Goal: Transaction & Acquisition: Purchase product/service

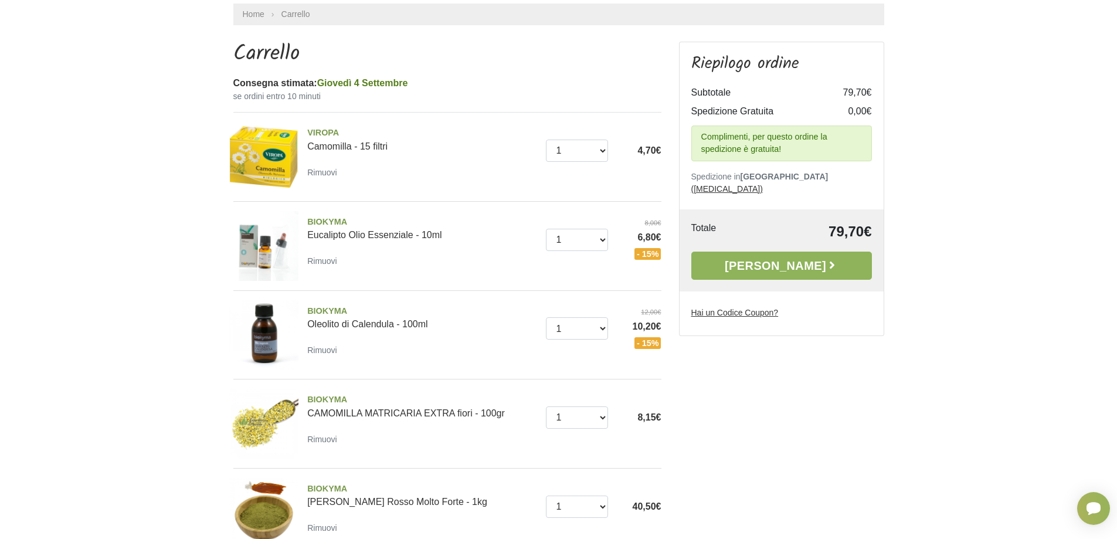
scroll to position [59, 0]
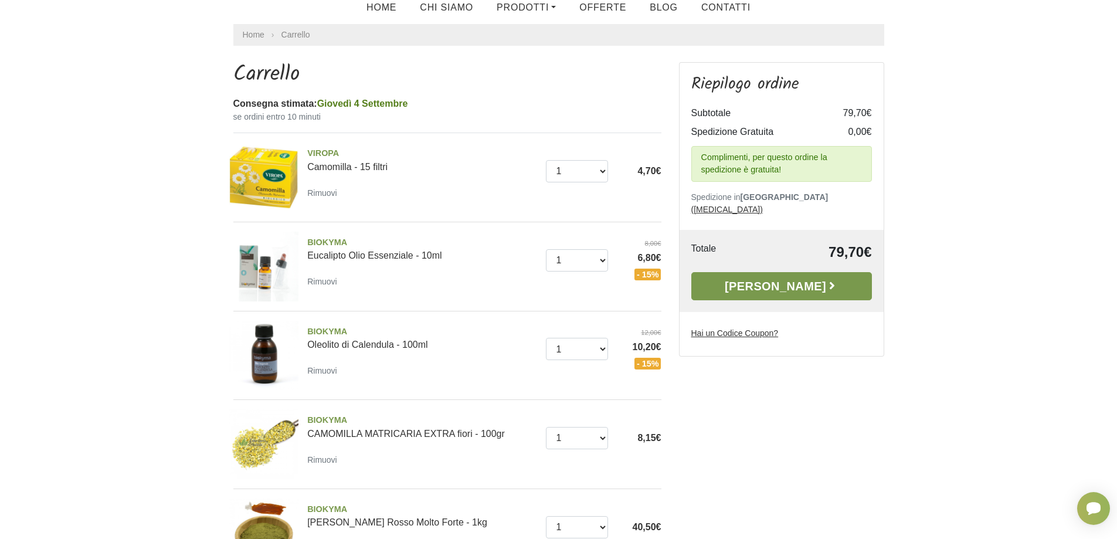
click at [791, 273] on link "Alla Cassa" at bounding box center [781, 286] width 181 height 28
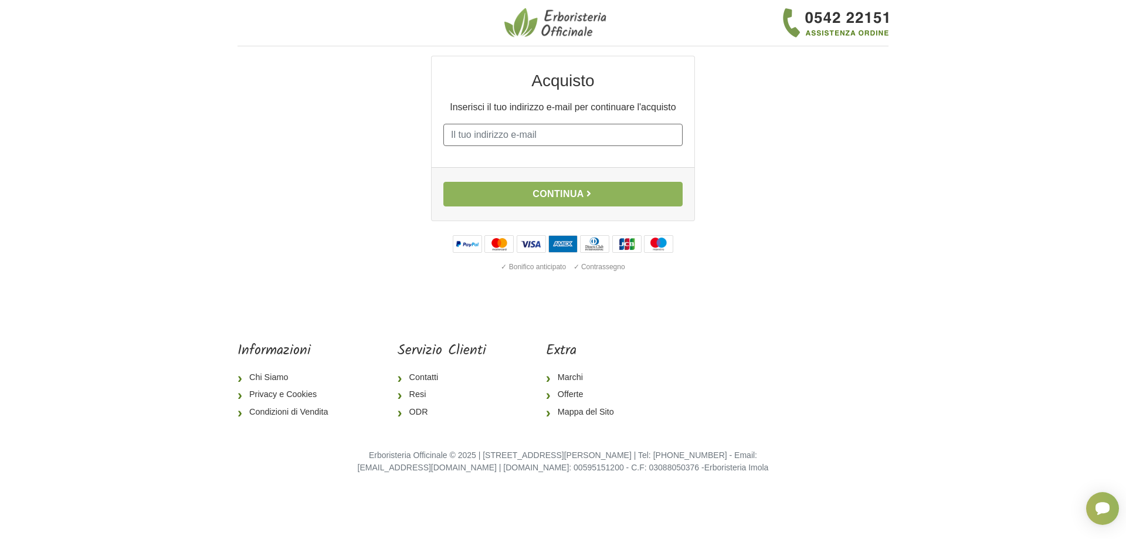
click at [560, 125] on input "E-mail" at bounding box center [562, 135] width 239 height 22
type input "[PERSON_NAME][EMAIL_ADDRESS][DOMAIN_NAME]"
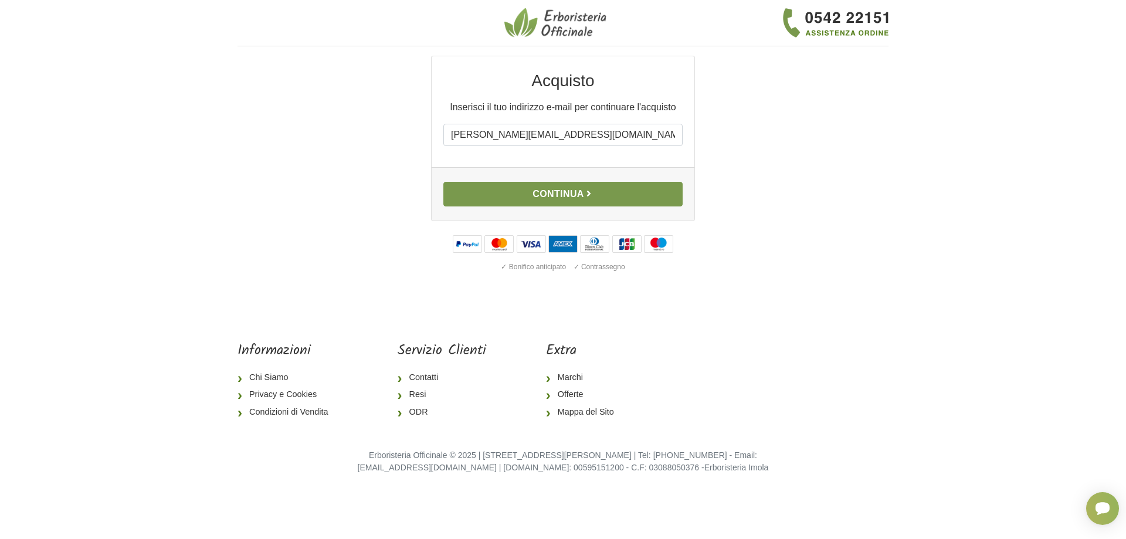
click at [555, 194] on button "Continua" at bounding box center [562, 194] width 239 height 25
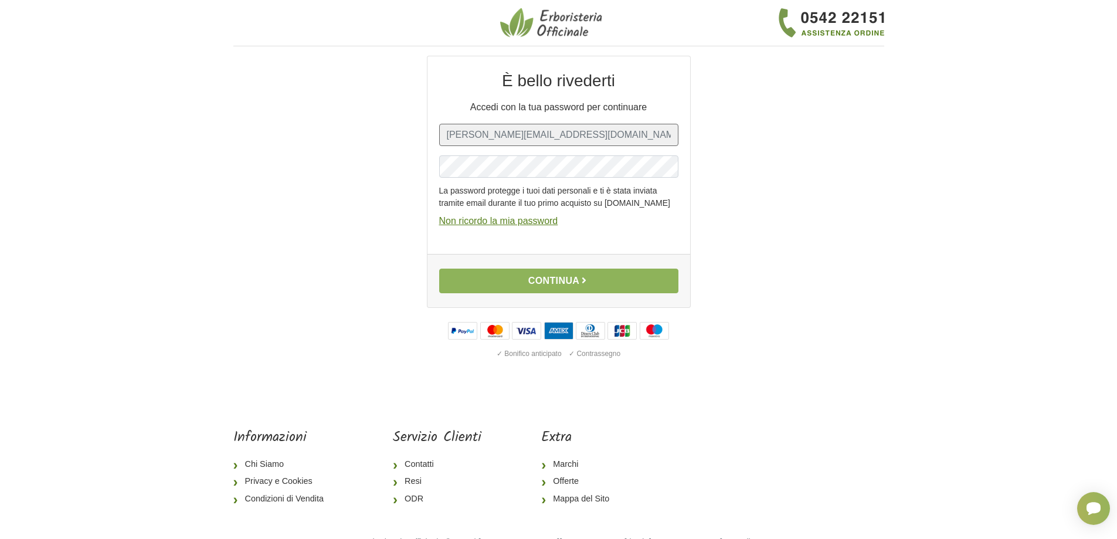
click at [544, 140] on input "[PERSON_NAME][EMAIL_ADDRESS][DOMAIN_NAME]" at bounding box center [558, 135] width 239 height 22
click at [541, 293] on button "Continua" at bounding box center [558, 281] width 239 height 25
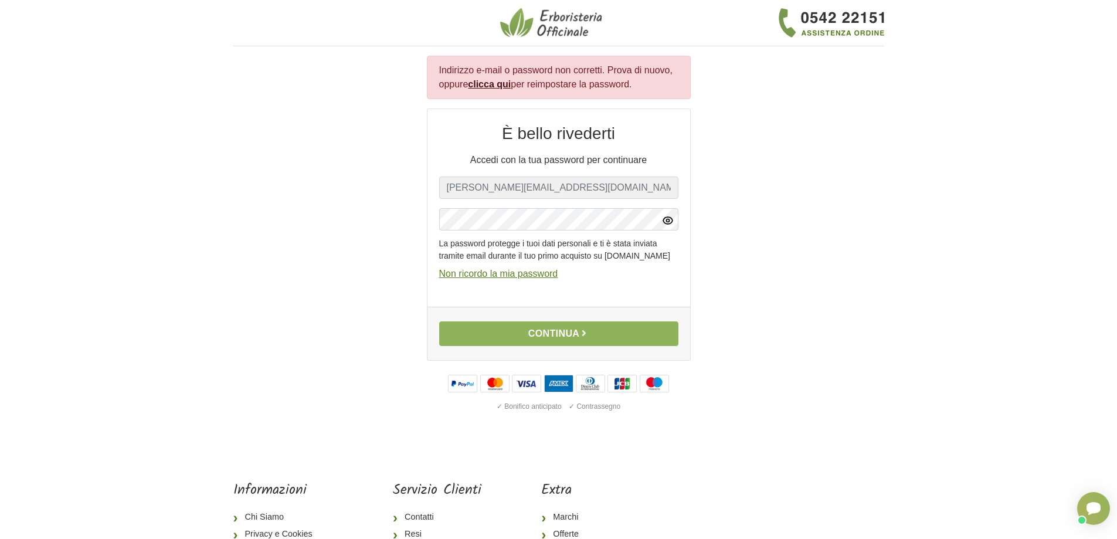
click at [668, 222] on icon "button" at bounding box center [667, 220] width 3 height 3
click at [523, 279] on u "Non ricordo la mia password" at bounding box center [498, 274] width 119 height 10
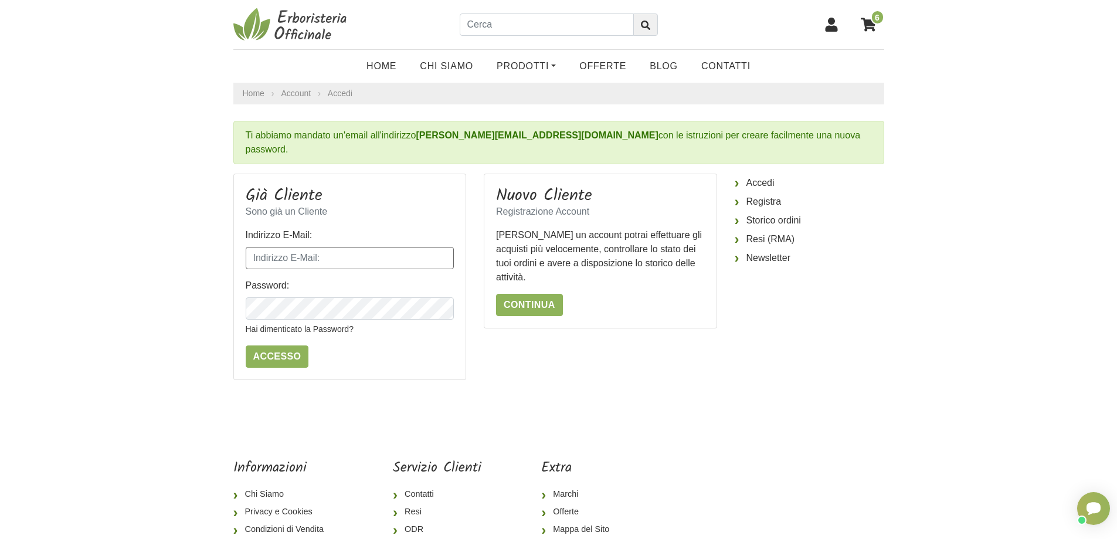
click at [408, 247] on input "Indirizzo E-Mail:" at bounding box center [350, 258] width 209 height 22
type input "[PERSON_NAME][EMAIL_ADDRESS][DOMAIN_NAME]"
click at [274, 324] on link "Hai dimenticato la Password?" at bounding box center [300, 328] width 108 height 9
click at [286, 247] on input "Indirizzo E-Mail:" at bounding box center [350, 258] width 209 height 22
type input "roberta.azzolini@libero.it"
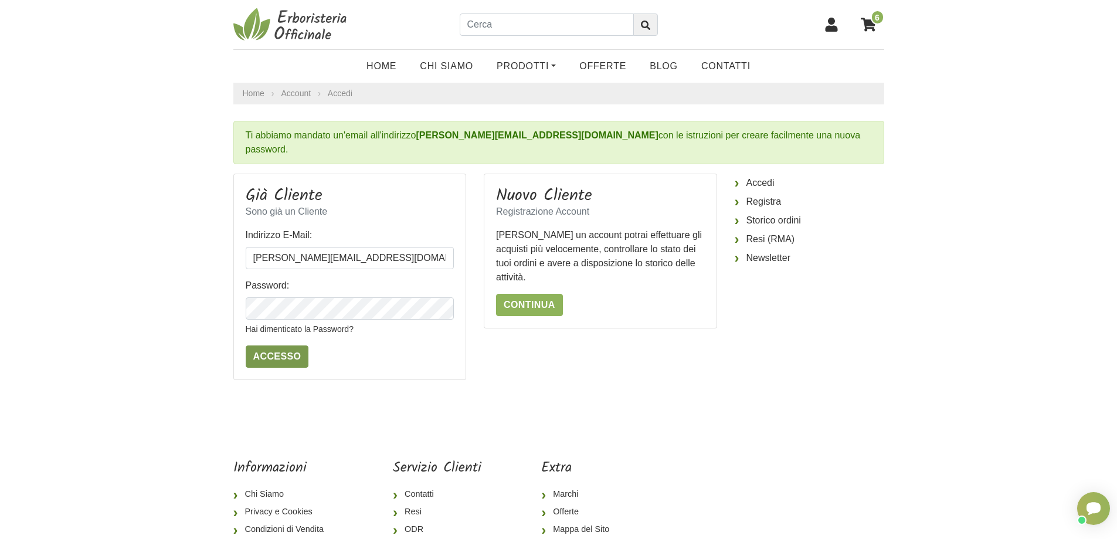
click at [275, 345] on input "Accesso" at bounding box center [277, 356] width 63 height 22
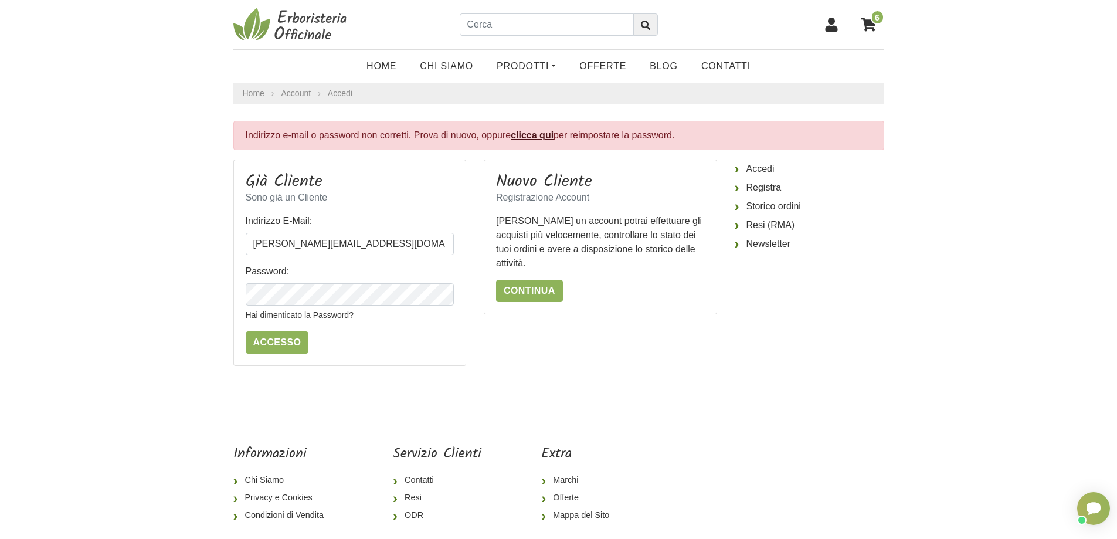
click at [275, 341] on input "Accesso" at bounding box center [277, 342] width 63 height 22
click at [531, 135] on link "clicca qui" at bounding box center [532, 135] width 43 height 10
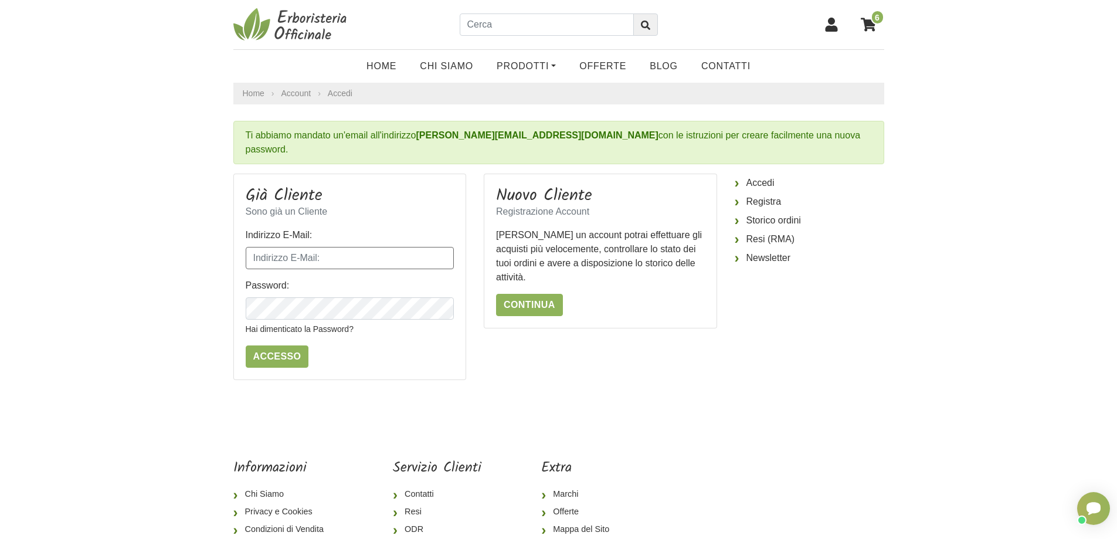
click at [340, 247] on input "Indirizzo E-Mail:" at bounding box center [350, 258] width 209 height 22
type input "[PERSON_NAME][EMAIL_ADDRESS][DOMAIN_NAME]"
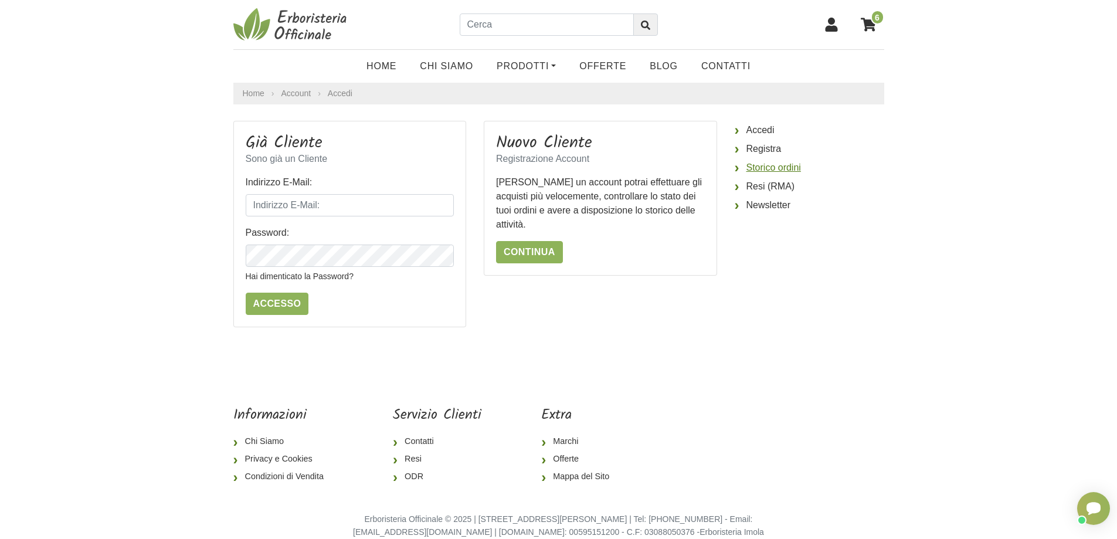
click at [756, 167] on link "Storico ordini" at bounding box center [810, 167] width 150 height 19
click at [775, 168] on link "Storico ordini" at bounding box center [810, 167] width 150 height 19
click at [518, 249] on link "Continua" at bounding box center [529, 252] width 67 height 22
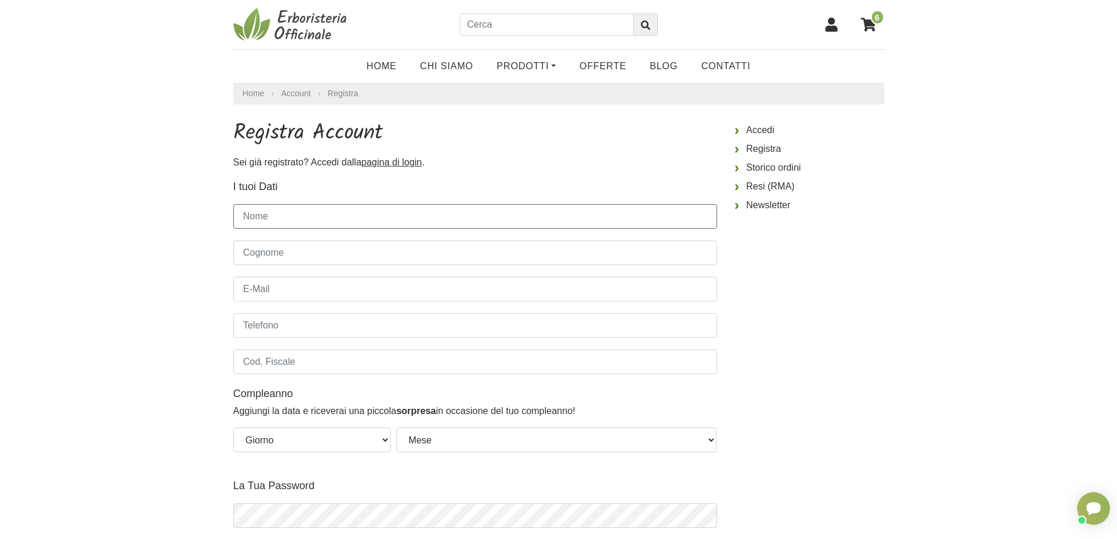
click at [355, 218] on input "Nome" at bounding box center [475, 216] width 484 height 25
type input "[PERSON_NAME]"
click at [359, 253] on input "Cognome" at bounding box center [475, 252] width 484 height 25
type input "AZZOLINI"
click at [333, 292] on input "E-Mail" at bounding box center [475, 289] width 484 height 25
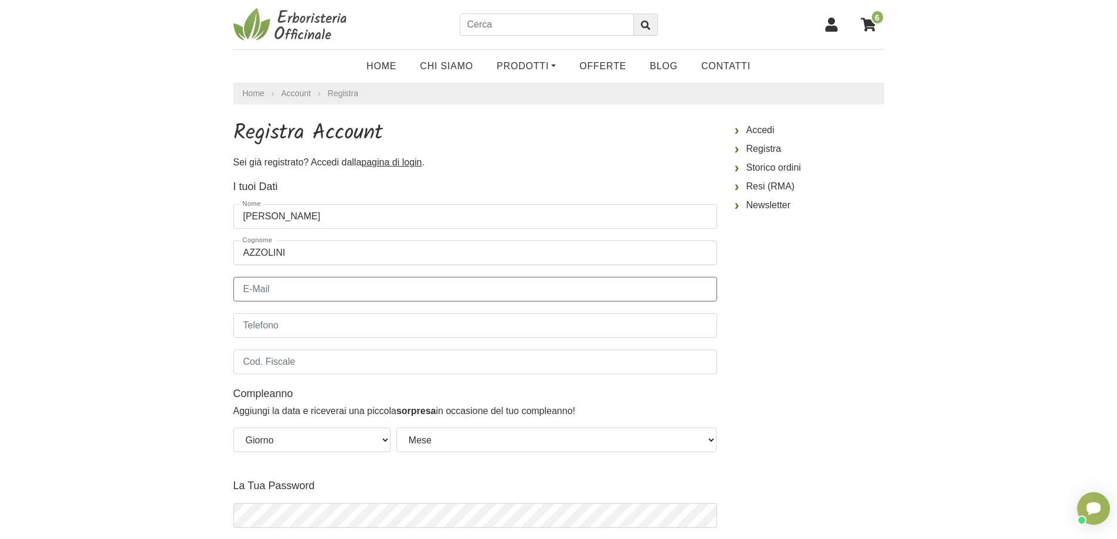
type input "[PERSON_NAME][EMAIL_ADDRESS][PERSON_NAME][DOMAIN_NAME]"
click at [335, 327] on input "Telefono" at bounding box center [475, 325] width 484 height 25
type input "3356757963"
click at [328, 366] on input "Cod. Fiscale" at bounding box center [475, 361] width 484 height 25
type input "z"
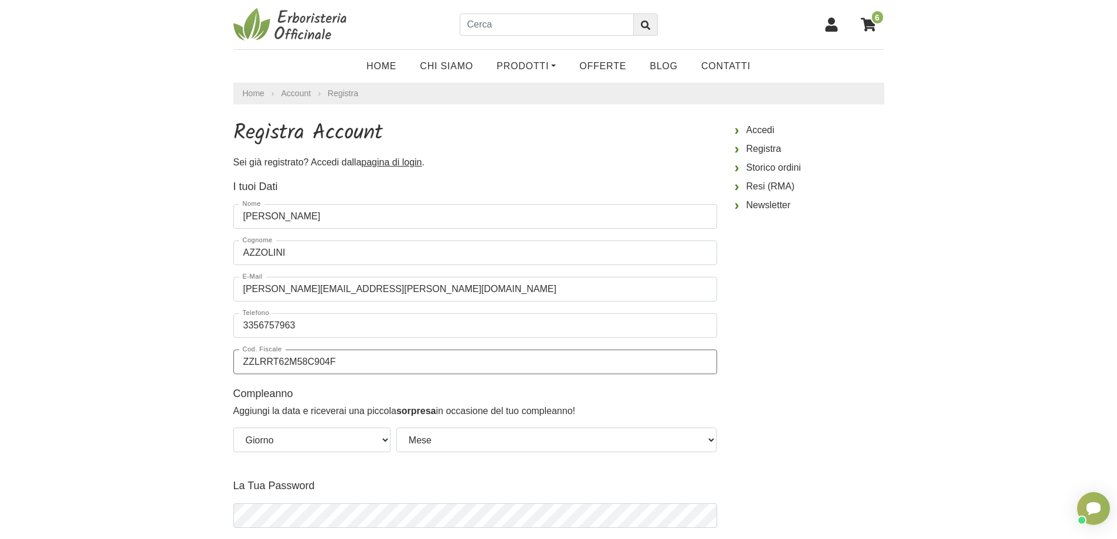
type input "ZZLRRT62M58C904F"
click at [383, 440] on select "Giorno 01 02 03 04 05 06 07 08 09 10 11 12 13 14 15 16 17 18 19 20 21 22 23 24 …" at bounding box center [311, 439] width 157 height 25
select select "18"
click at [233, 427] on select "Giorno 01 02 03 04 05 06 07 08 09 10 11 12 13 14 15 16 17 18 19 20 21 22 23 24 …" at bounding box center [311, 439] width 157 height 25
click at [711, 439] on select "Mese Gennaio Febbraio Marzo Aprile Maggio Giugno Luglio Agosto Settembre Ottobr…" at bounding box center [556, 439] width 321 height 25
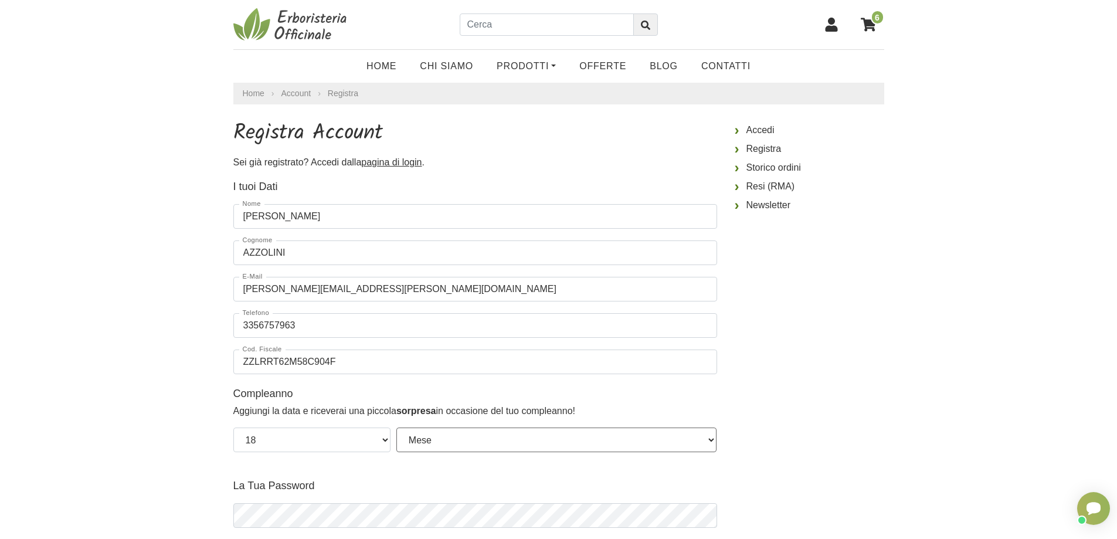
select select "08"
click at [396, 427] on select "Mese Gennaio Febbraio Marzo Aprile Maggio Giugno Luglio Agosto Settembre Ottobr…" at bounding box center [556, 439] width 321 height 25
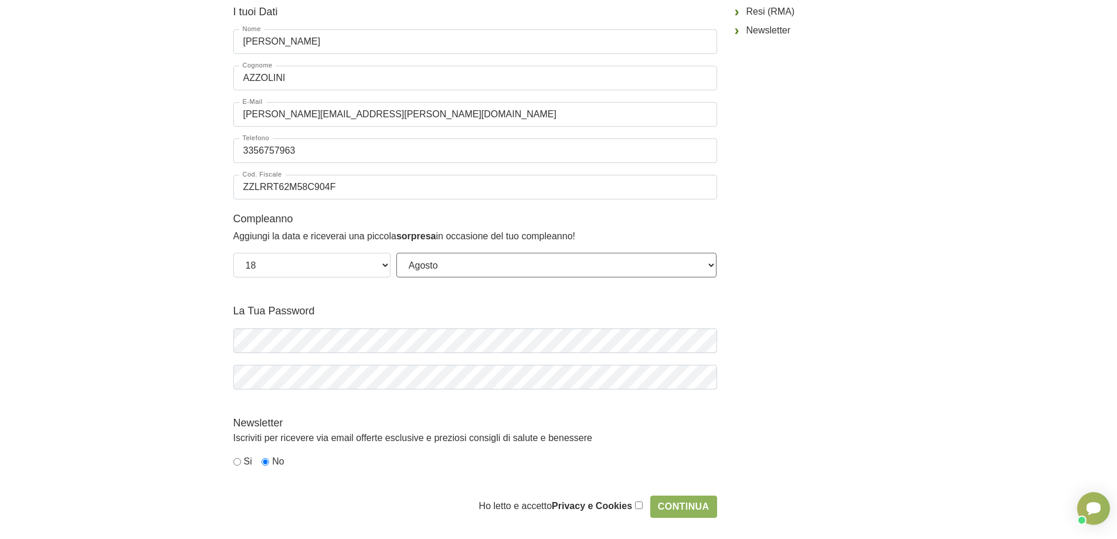
scroll to position [176, 0]
click at [669, 500] on input "Continua" at bounding box center [683, 505] width 67 height 22
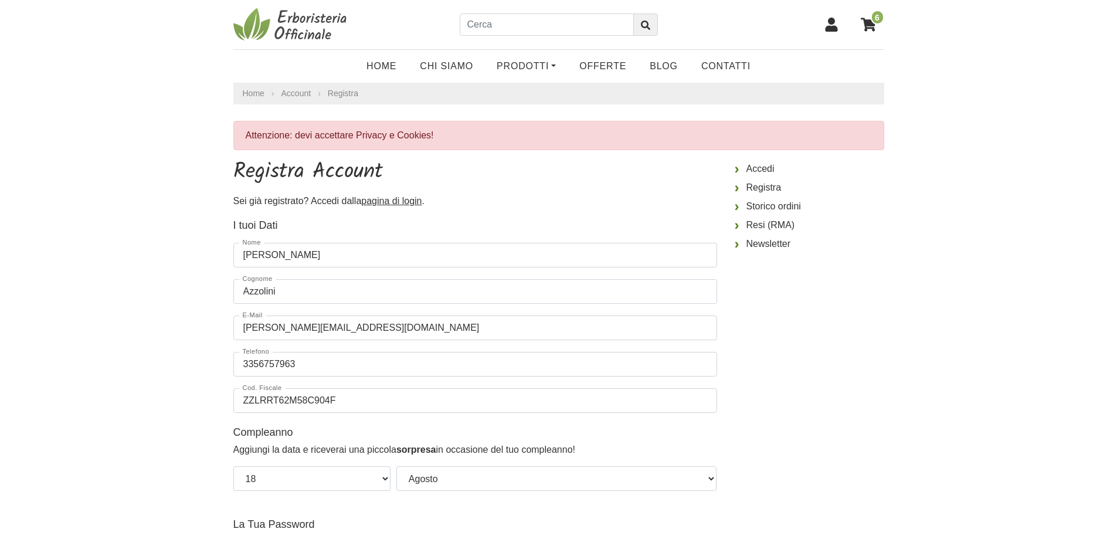
select select "18"
select select "08"
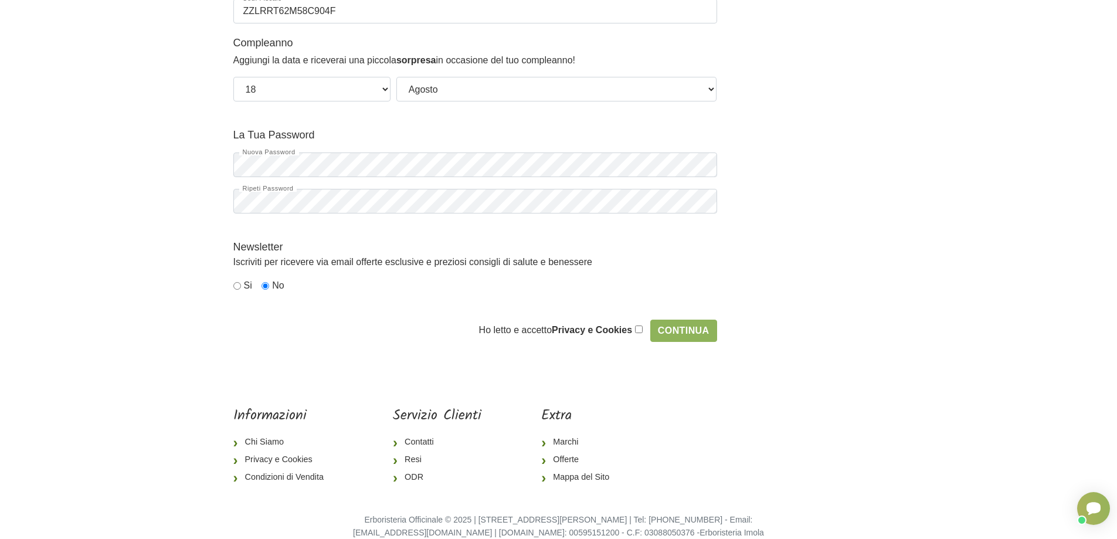
scroll to position [408, 0]
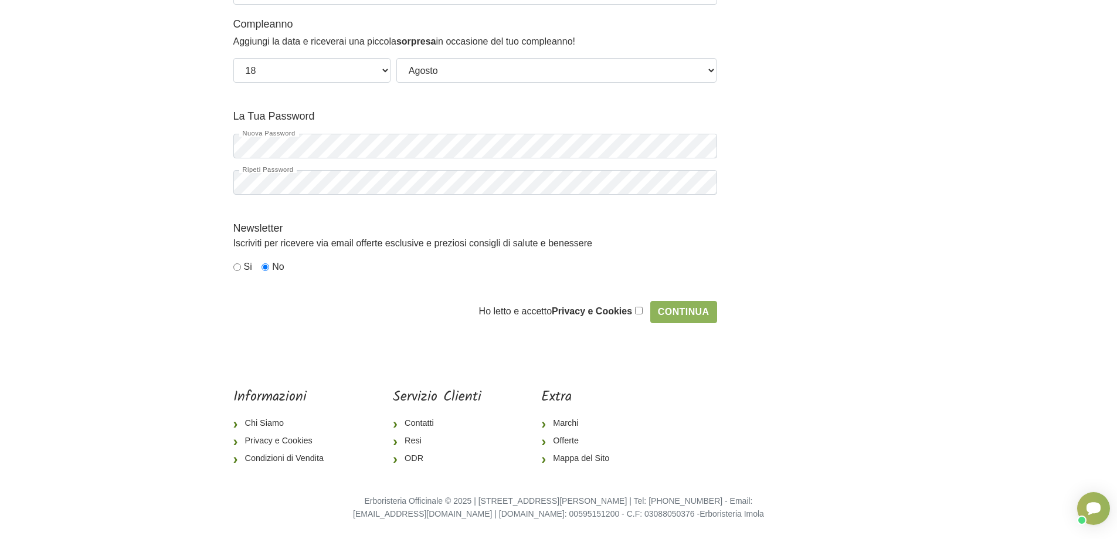
click at [638, 310] on input "checkbox" at bounding box center [639, 311] width 8 height 8
checkbox input "true"
click at [692, 317] on input "Continua" at bounding box center [683, 312] width 67 height 22
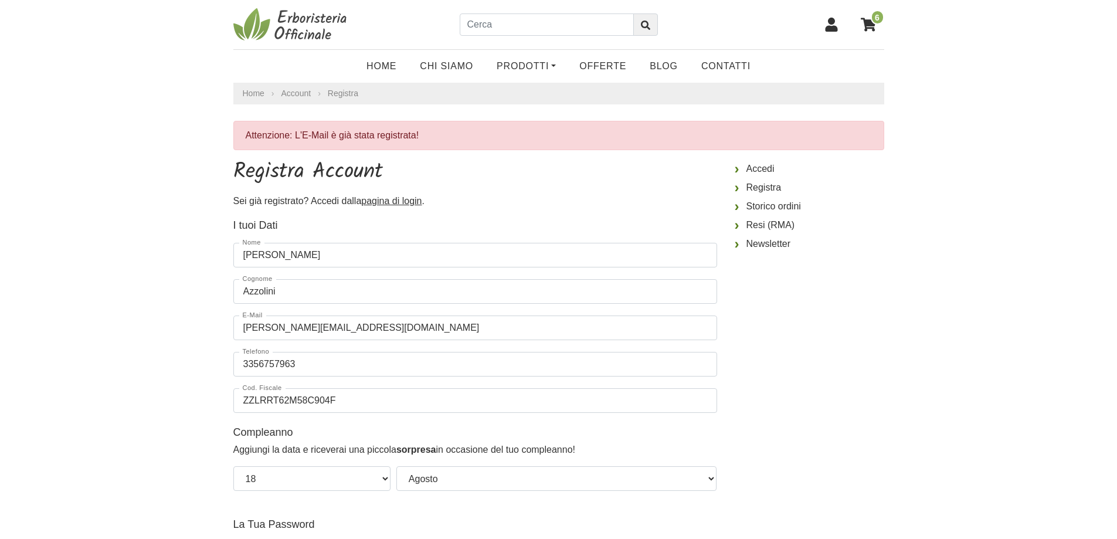
select select "18"
select select "08"
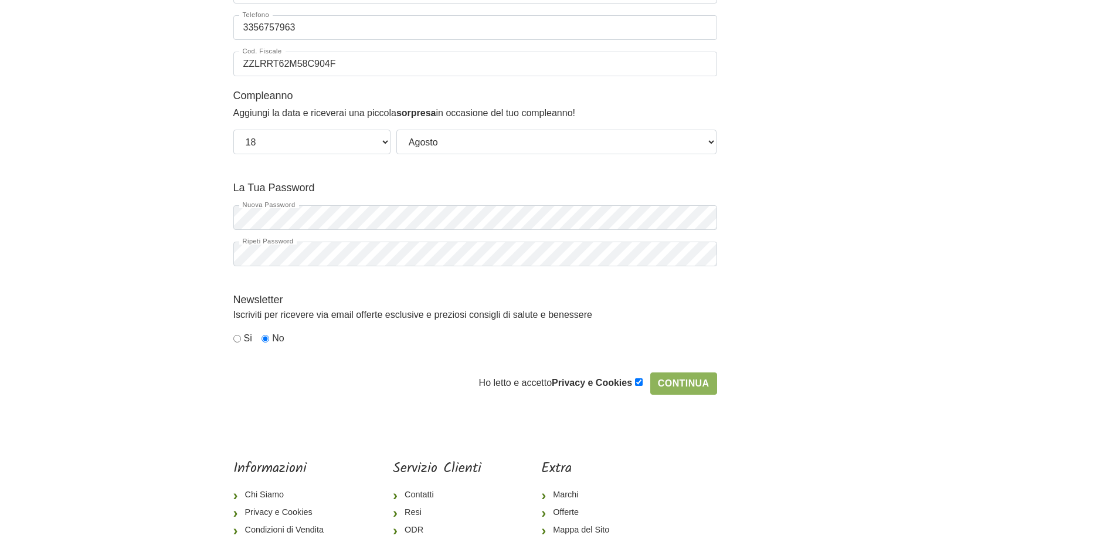
scroll to position [352, 0]
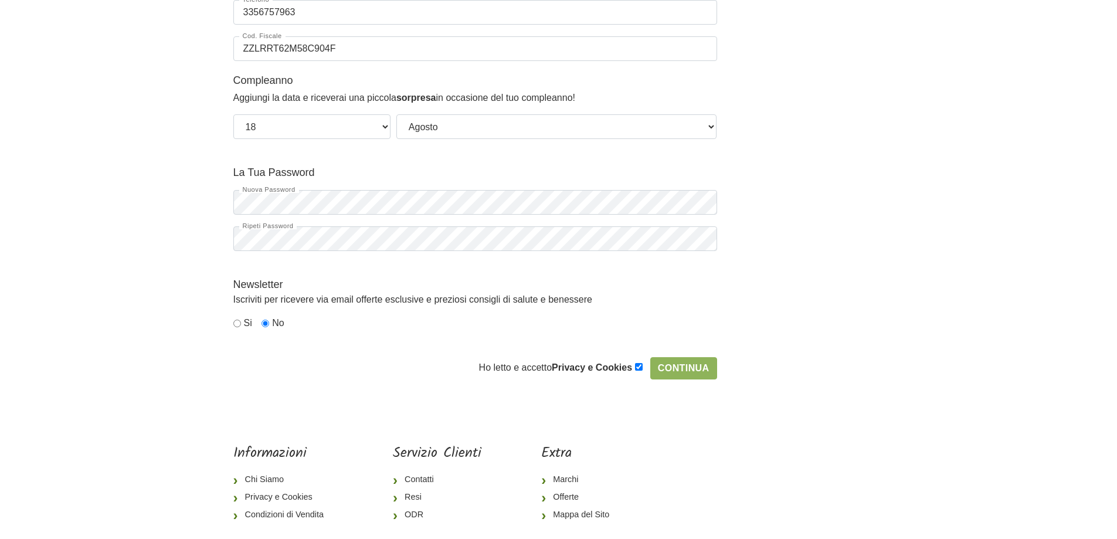
click at [317, 367] on div "Ho letto e accetto Privacy e Cookies Continua" at bounding box center [475, 368] width 484 height 22
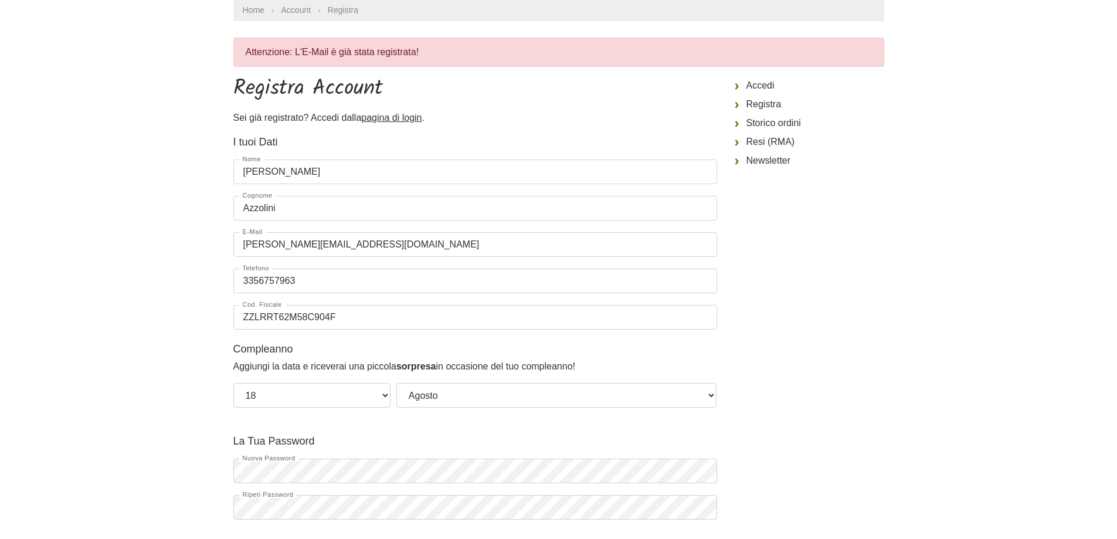
scroll to position [56, 0]
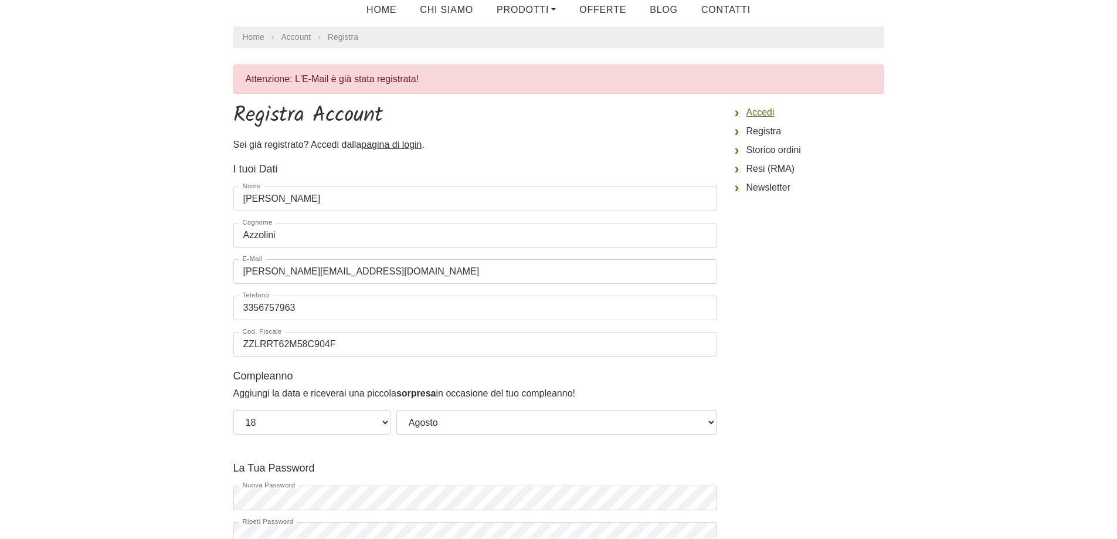
click at [754, 110] on link "Accedi" at bounding box center [810, 112] width 150 height 19
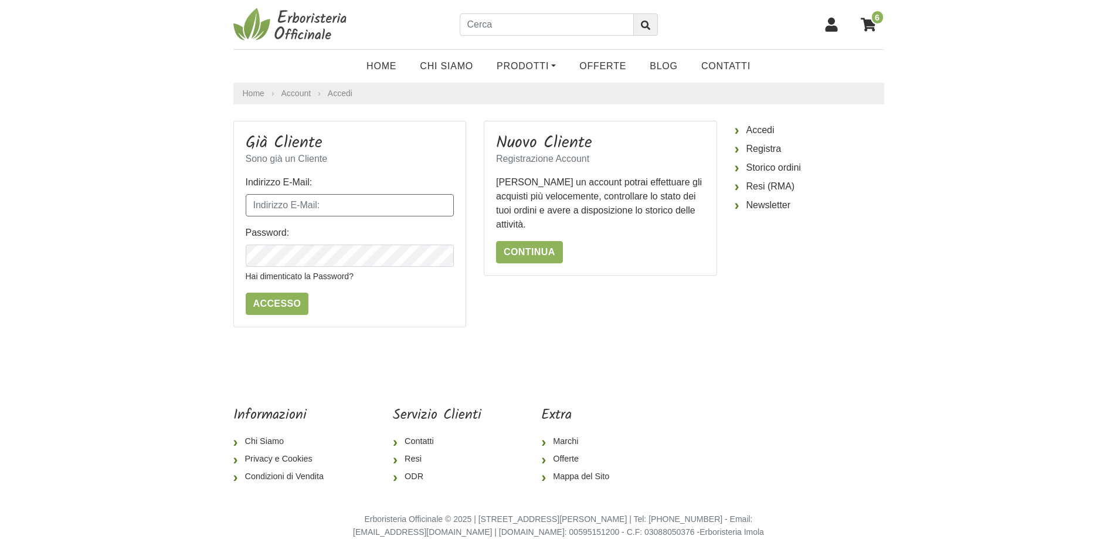
click at [399, 202] on input "Indirizzo E-Mail:" at bounding box center [350, 205] width 209 height 22
type input "[PERSON_NAME][EMAIL_ADDRESS][DOMAIN_NAME]"
click at [444, 256] on icon "button" at bounding box center [443, 256] width 3 height 3
click at [272, 301] on input "Accesso" at bounding box center [277, 304] width 63 height 22
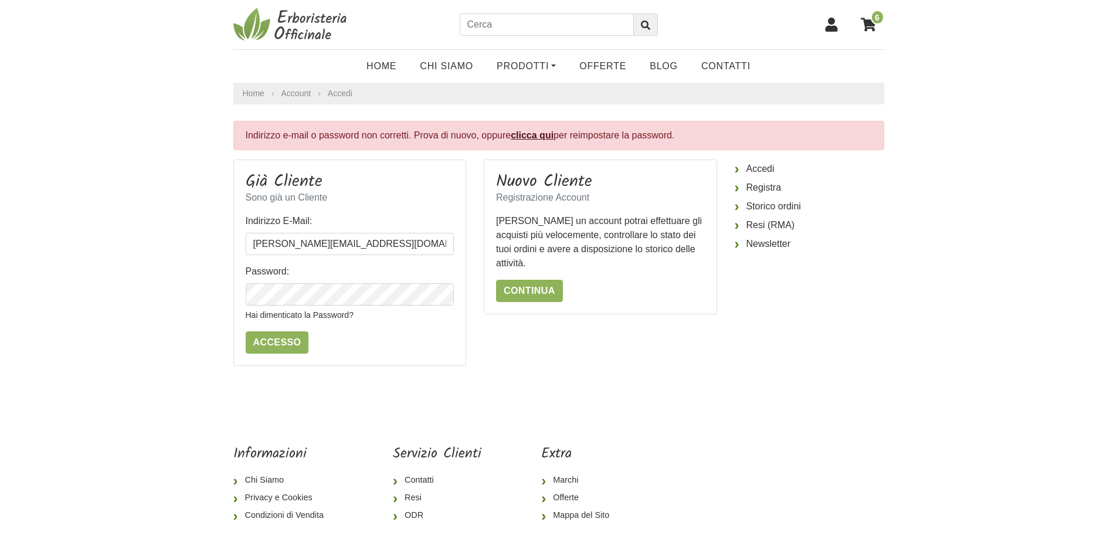
click at [535, 134] on link "clicca qui" at bounding box center [532, 135] width 43 height 10
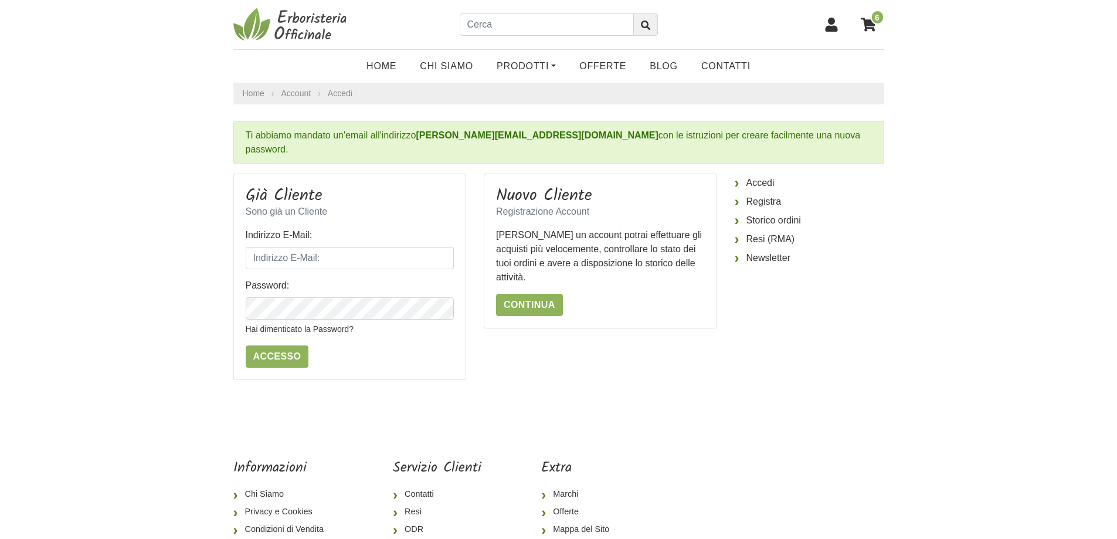
click at [868, 23] on icon at bounding box center [868, 24] width 15 height 13
